Goal: Task Accomplishment & Management: Manage account settings

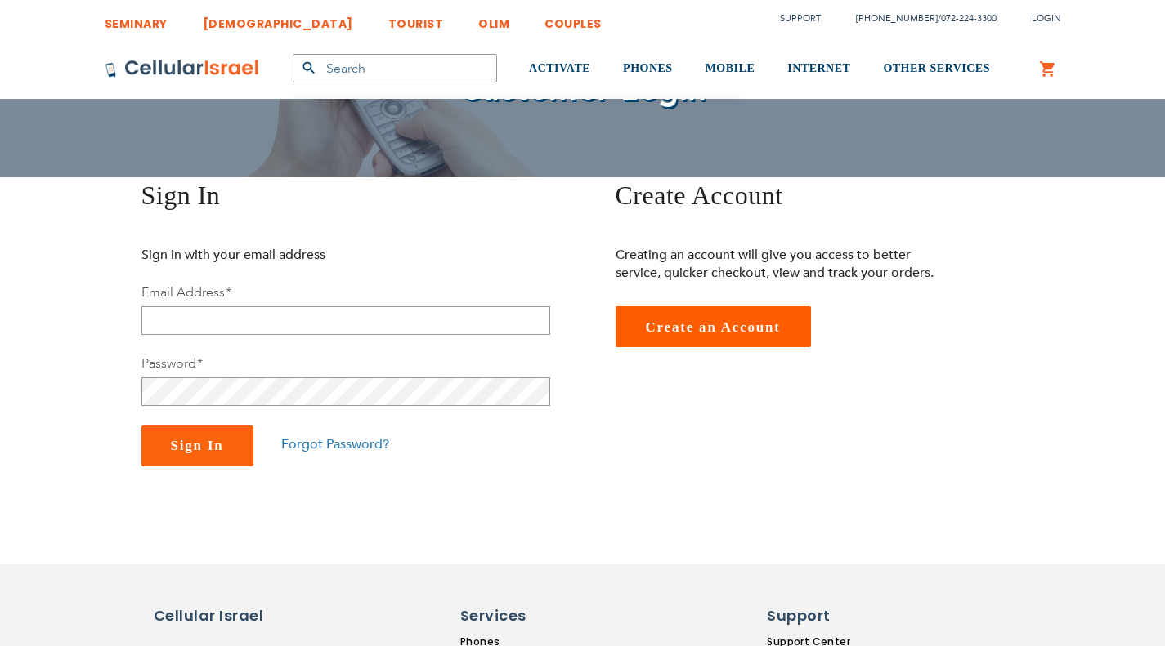
click at [324, 303] on div "Email Address *" at bounding box center [345, 309] width 409 height 51
click at [302, 313] on input "email" at bounding box center [345, 320] width 409 height 29
type input "[EMAIL_ADDRESS][DOMAIN_NAME]"
click at [212, 443] on span "Sign In" at bounding box center [197, 446] width 53 height 16
click at [187, 445] on span "Sign In" at bounding box center [197, 446] width 53 height 16
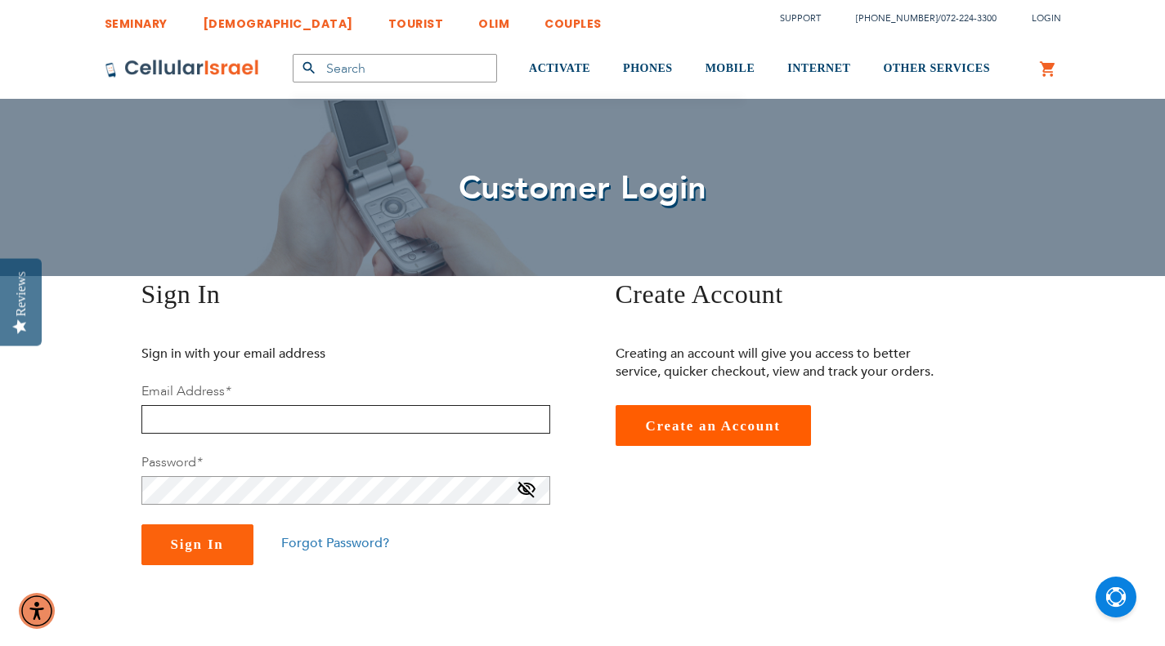
click at [231, 416] on input "email" at bounding box center [345, 419] width 409 height 29
type input "[EMAIL_ADDRESS][DOMAIN_NAME]"
click at [202, 543] on span "Sign In" at bounding box center [197, 545] width 53 height 16
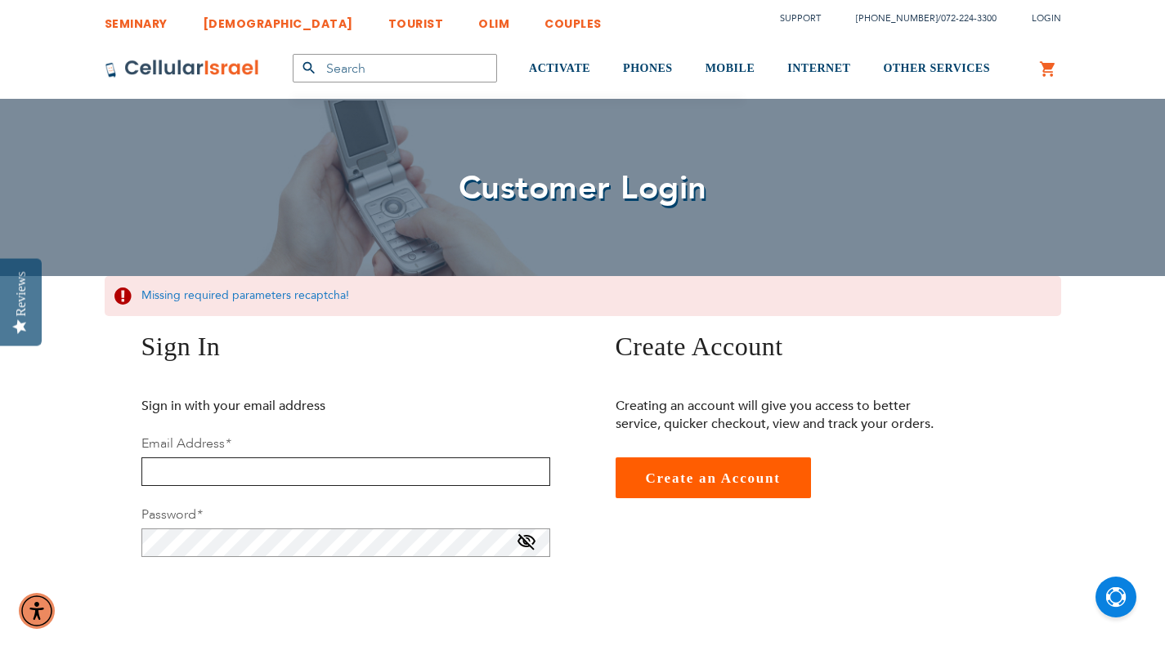
click at [206, 466] on input "email" at bounding box center [345, 472] width 409 height 29
type input "[EMAIL_ADDRESS][DOMAIN_NAME]"
checkbox input "true"
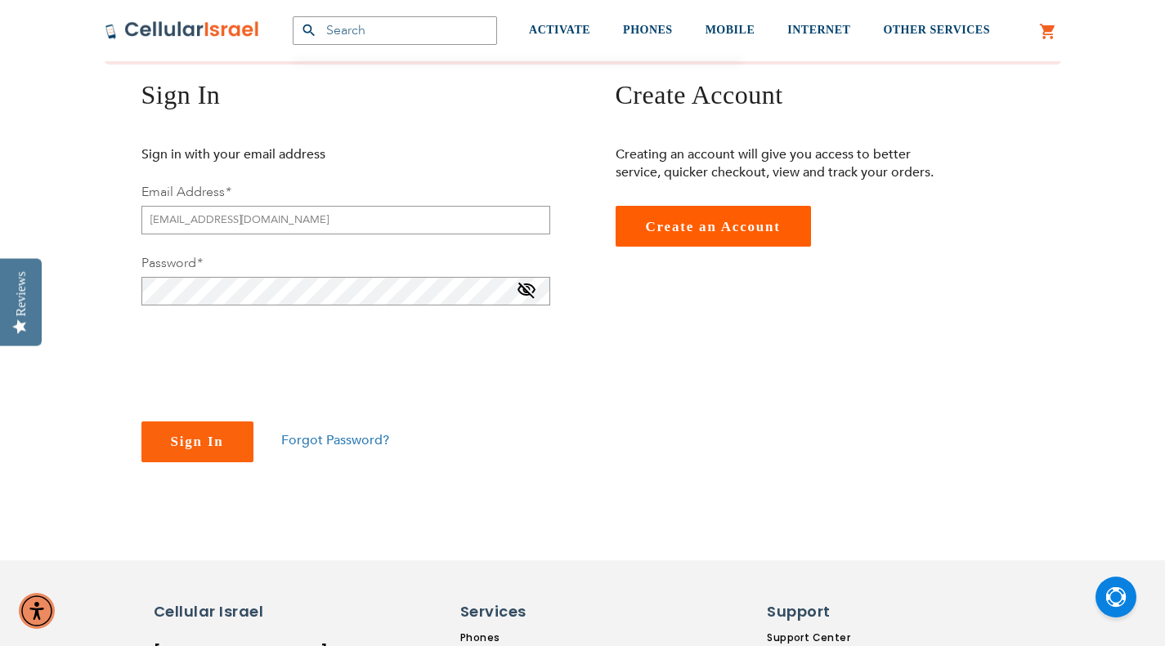
scroll to position [253, 0]
click at [527, 289] on span at bounding box center [527, 293] width 20 height 26
click at [185, 441] on span "Sign In" at bounding box center [197, 441] width 53 height 16
